Goal: Task Accomplishment & Management: Manage account settings

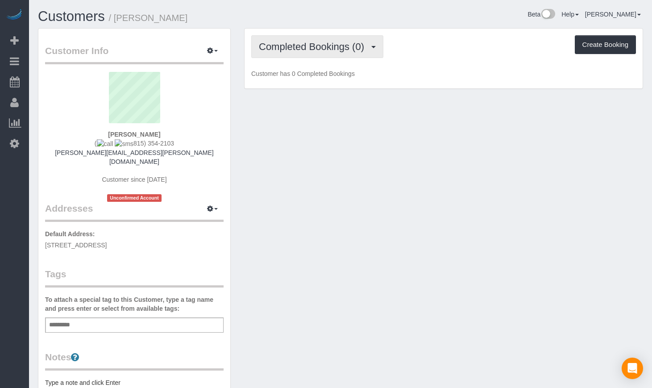
click at [365, 43] on span "Completed Bookings (0)" at bounding box center [314, 46] width 110 height 11
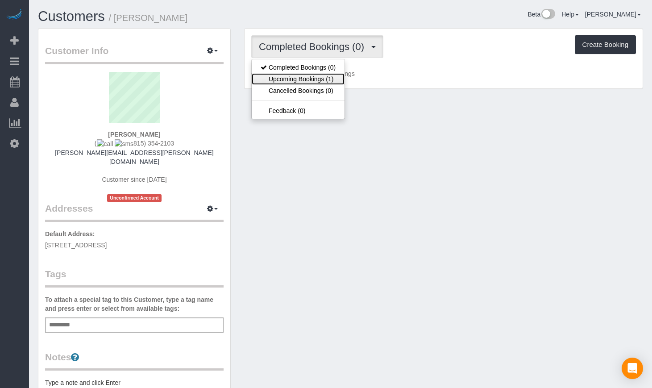
click at [324, 82] on link "Upcoming Bookings (1)" at bounding box center [298, 79] width 93 height 12
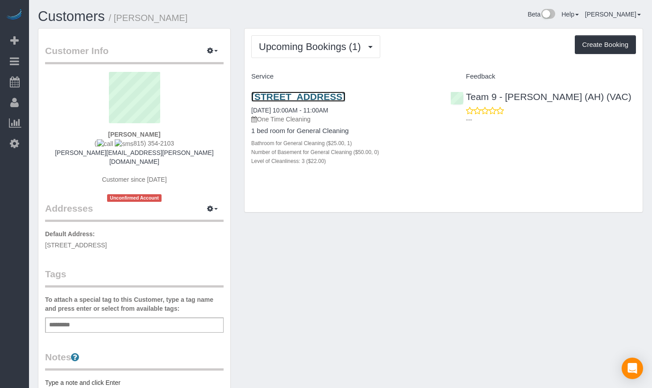
click at [292, 94] on link "1107 W Hawthorne St Apt 1b, Arlington Heights, IL 60005" at bounding box center [298, 97] width 94 height 10
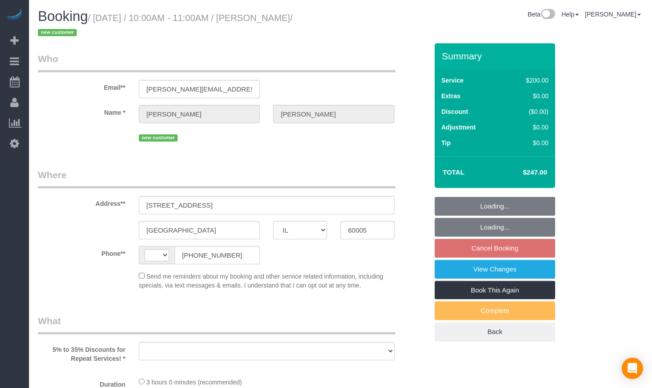
select select "IL"
select select "string:US"
select select "object:587"
select select "string:fspay-cd651fa6-2951-484e-a27e-f9d73875125e"
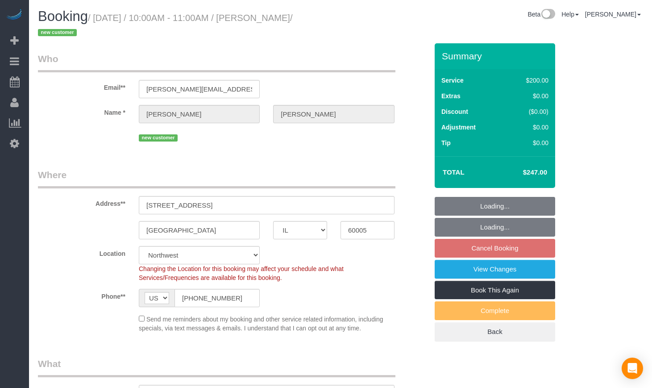
select select "object:895"
select select "number:1"
select select "number:58"
select select "number:139"
select select "number:107"
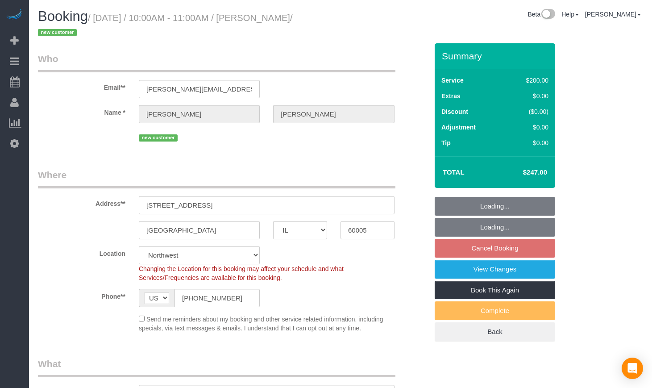
select select "512"
select select "3"
